Goal: Information Seeking & Learning: Learn about a topic

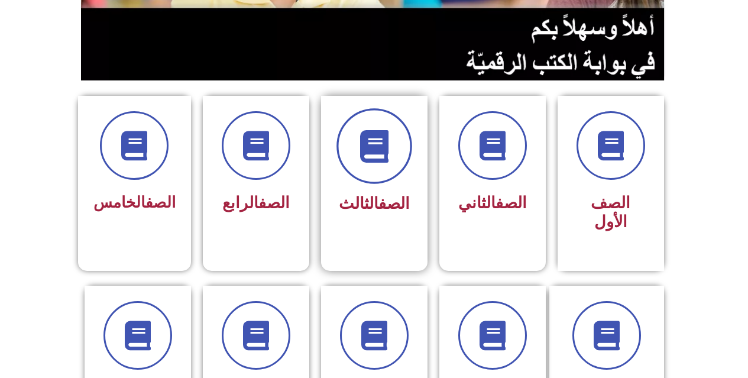
scroll to position [237, 0]
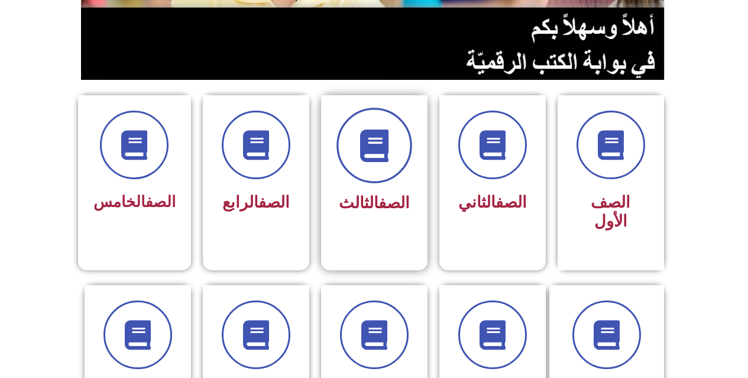
click at [376, 156] on icon at bounding box center [374, 146] width 33 height 33
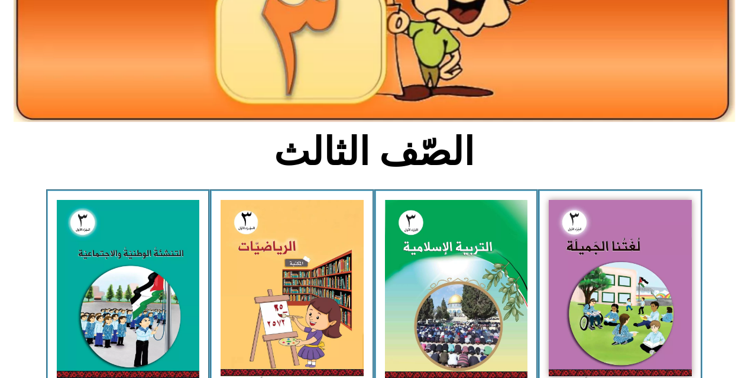
scroll to position [177, 0]
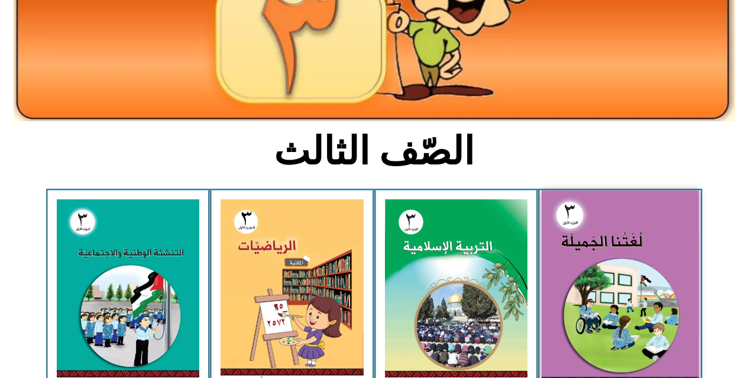
click at [632, 258] on img at bounding box center [620, 286] width 157 height 193
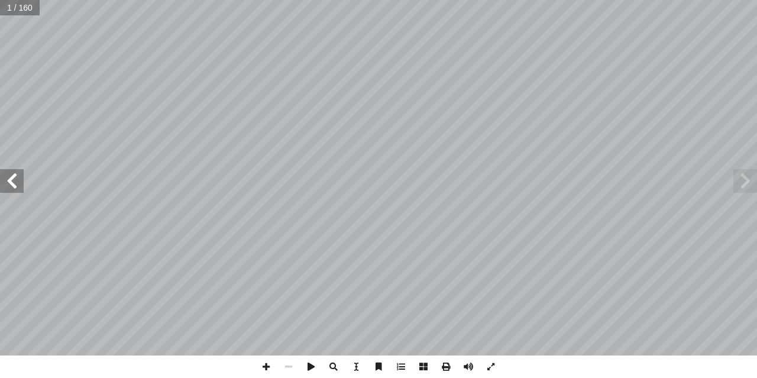
click at [11, 178] on span at bounding box center [12, 181] width 24 height 24
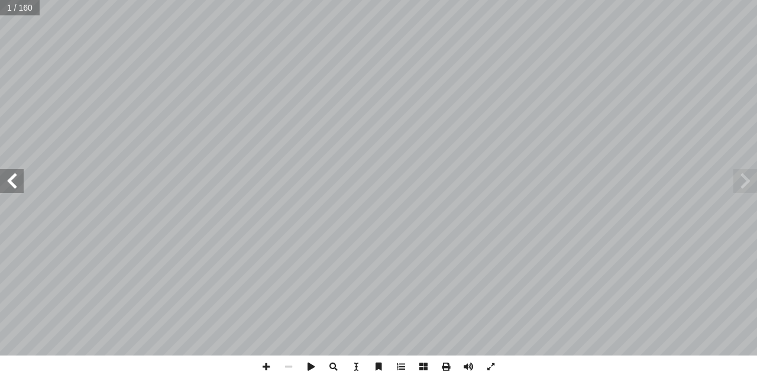
click at [11, 178] on span at bounding box center [12, 181] width 24 height 24
click at [14, 175] on span at bounding box center [12, 181] width 24 height 24
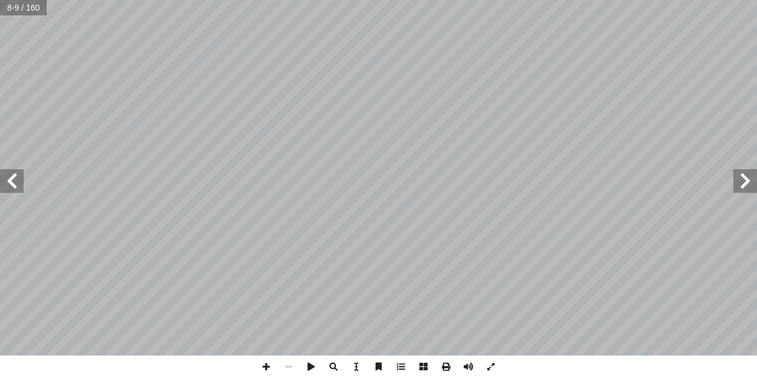
click at [14, 175] on span at bounding box center [12, 181] width 24 height 24
click at [17, 187] on span at bounding box center [12, 181] width 24 height 24
click at [22, 180] on span at bounding box center [12, 181] width 24 height 24
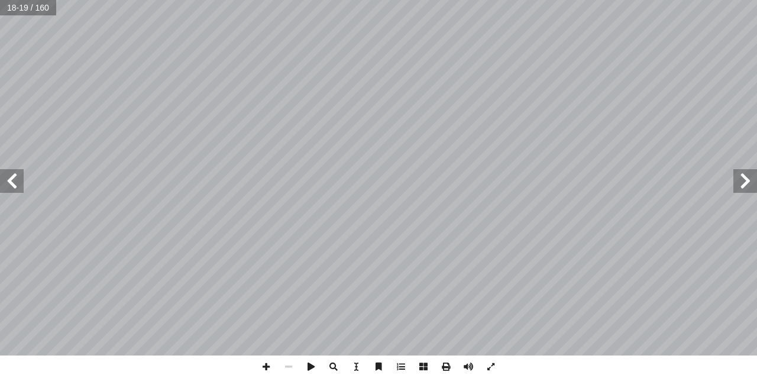
click at [22, 179] on span at bounding box center [12, 181] width 24 height 24
click at [16, 187] on span at bounding box center [12, 181] width 24 height 24
click at [259, 363] on span at bounding box center [266, 366] width 22 height 22
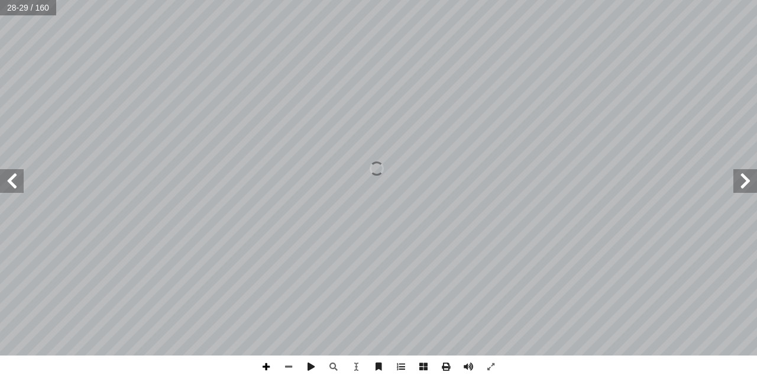
click at [259, 363] on span at bounding box center [266, 366] width 22 height 22
click at [11, 175] on span at bounding box center [12, 181] width 24 height 24
click at [273, 364] on span at bounding box center [266, 366] width 22 height 22
click at [283, 363] on span at bounding box center [288, 366] width 22 height 22
click at [15, 188] on span at bounding box center [12, 181] width 24 height 24
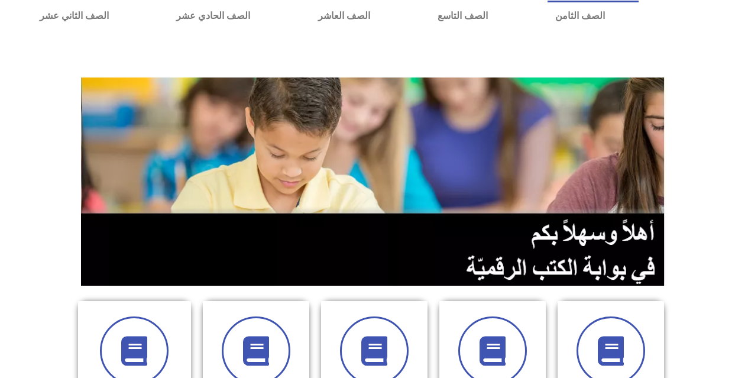
scroll to position [177, 0]
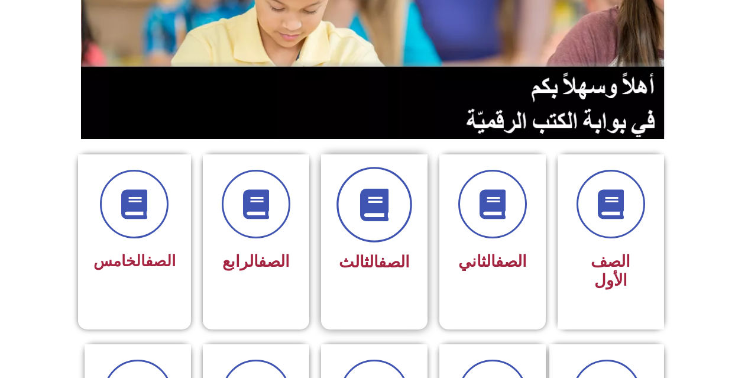
click at [360, 209] on icon at bounding box center [374, 205] width 33 height 33
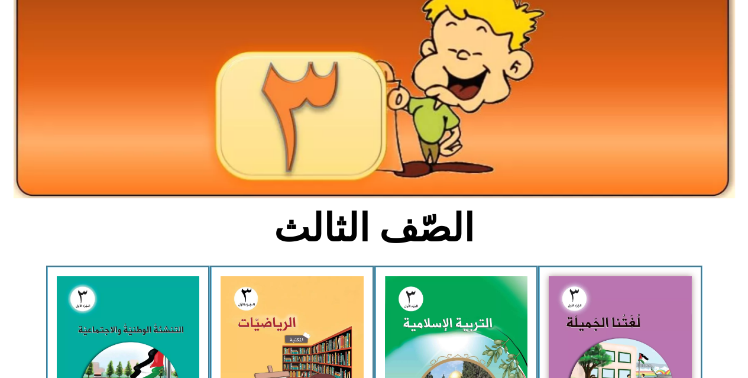
scroll to position [118, 0]
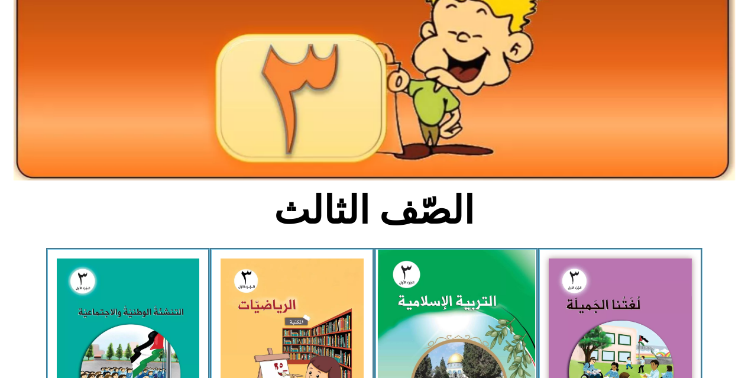
click at [419, 306] on img at bounding box center [455, 348] width 157 height 196
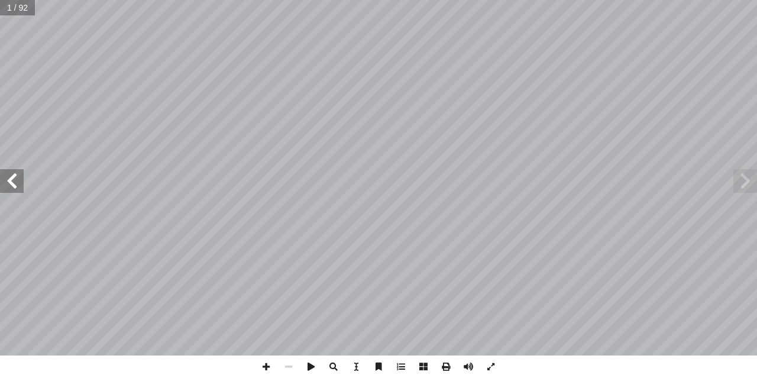
click at [14, 179] on span at bounding box center [12, 181] width 24 height 24
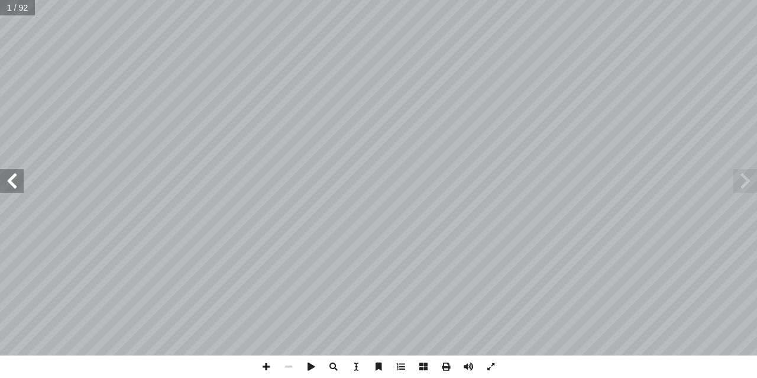
click at [14, 179] on span at bounding box center [12, 181] width 24 height 24
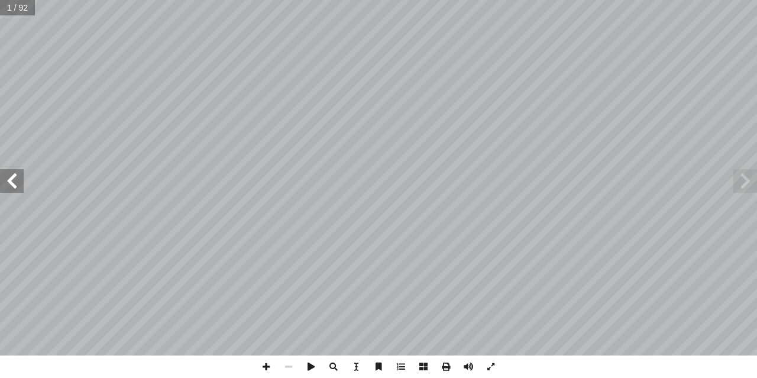
click at [14, 179] on span at bounding box center [12, 181] width 24 height 24
click at [5, 182] on span at bounding box center [12, 181] width 24 height 24
click at [269, 368] on span at bounding box center [266, 366] width 22 height 22
click at [12, 184] on span at bounding box center [12, 181] width 24 height 24
